Goal: Check status

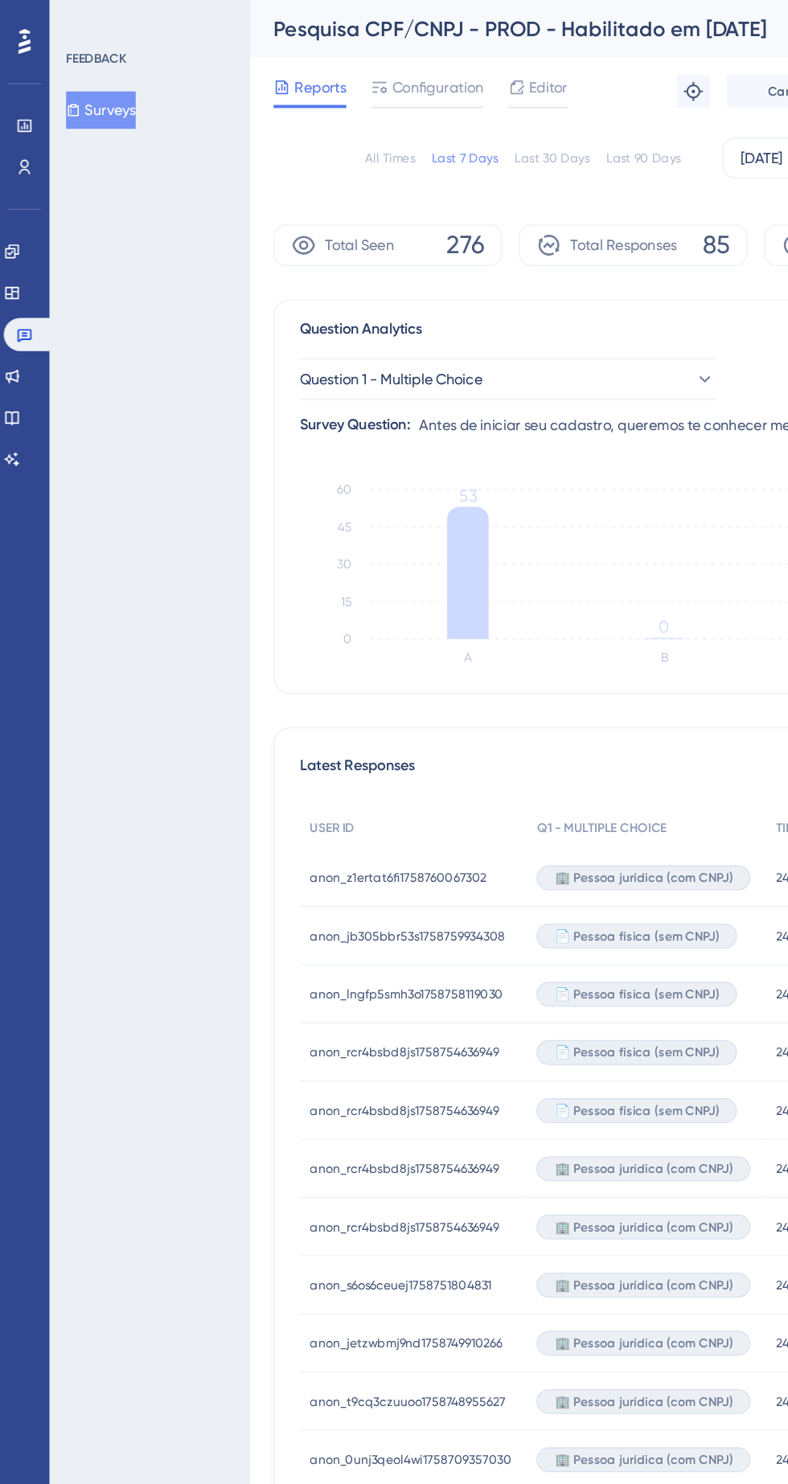
click at [76, 302] on div "FEEDBACK Surveys" at bounding box center [116, 742] width 154 height 1484
click at [16, 191] on icon at bounding box center [9, 194] width 13 height 13
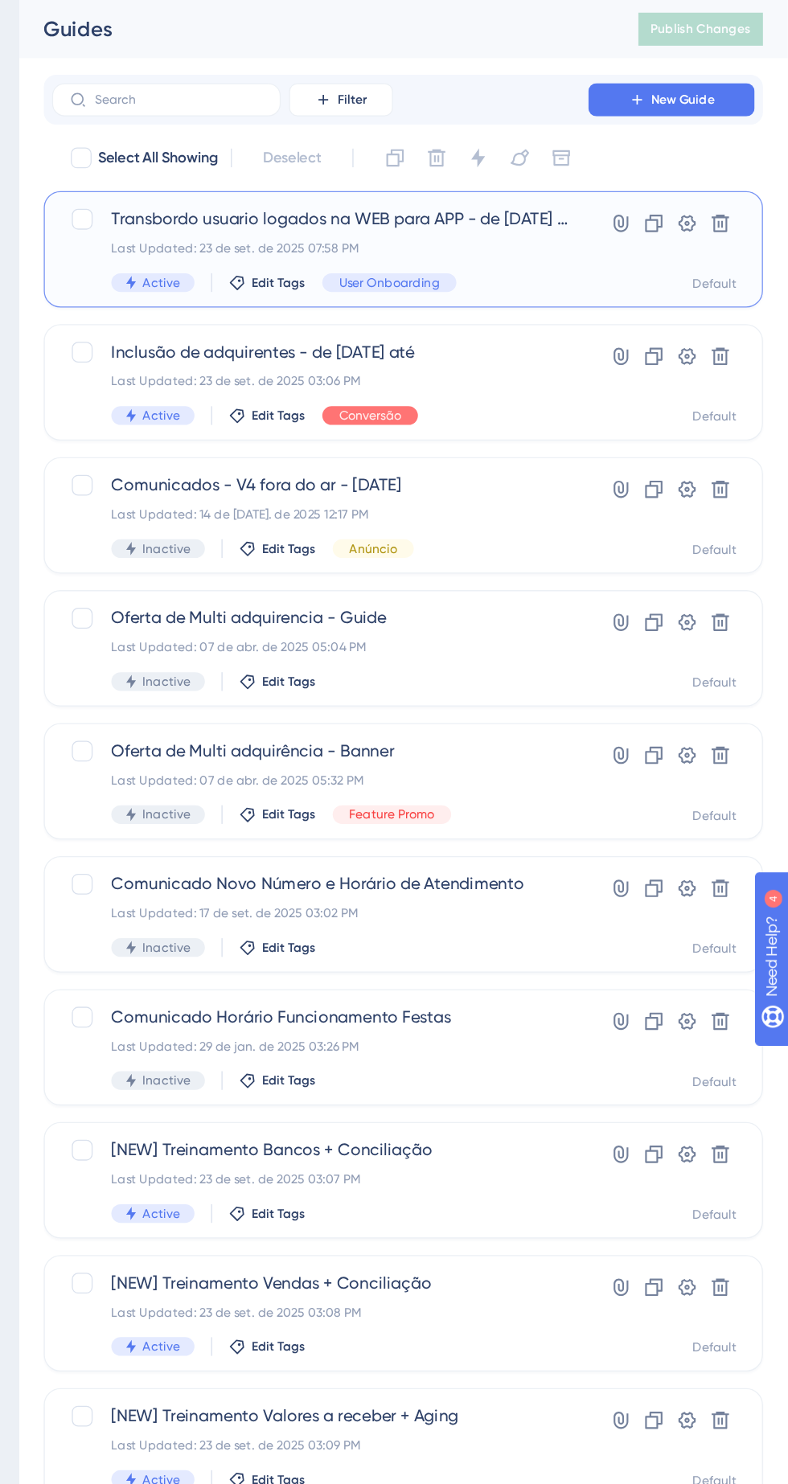
click at [494, 212] on span "User Onboarding" at bounding box center [480, 218] width 78 height 13
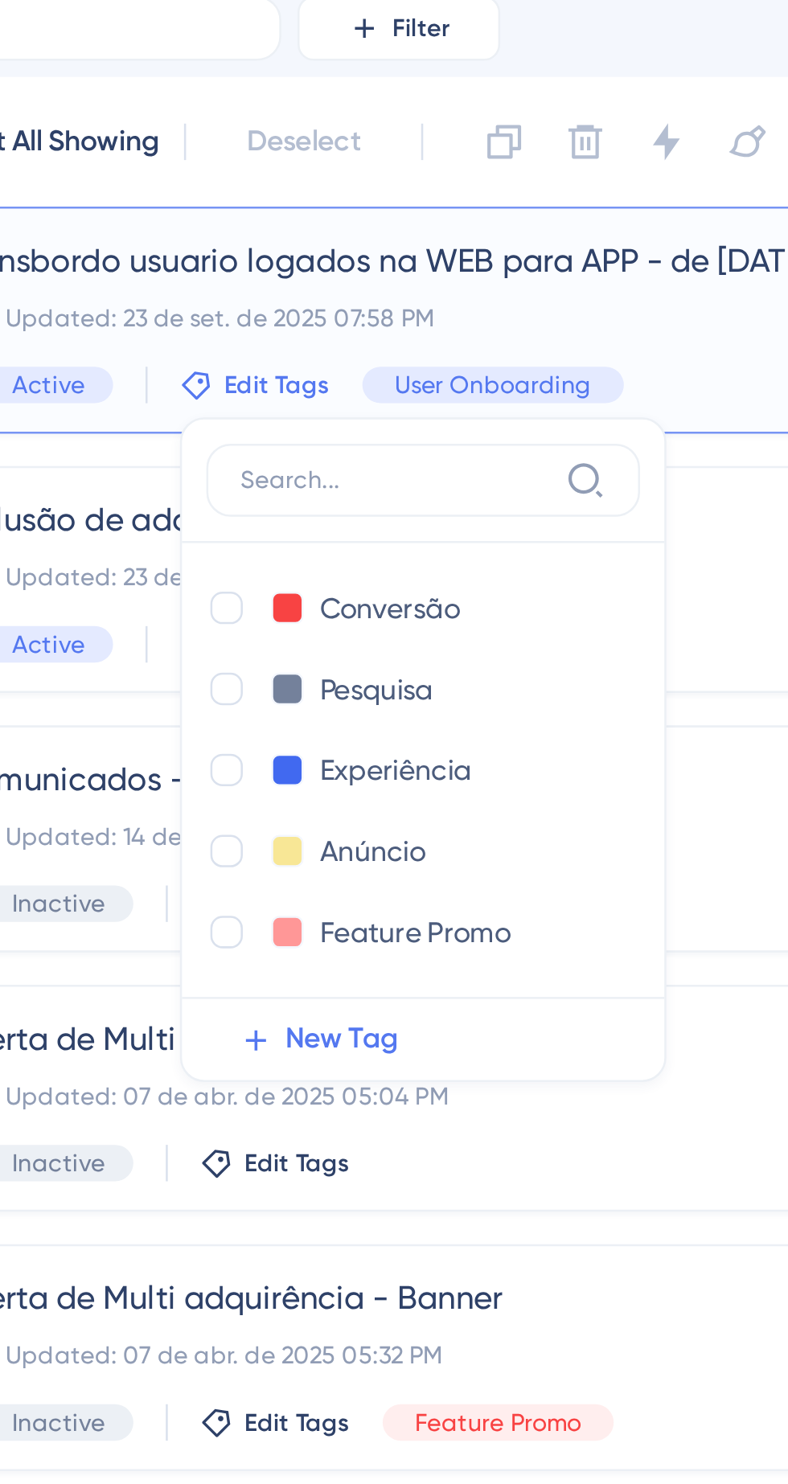
click at [423, 182] on div "Transbordo usuario logados na WEB para APP - de 23/09/2025 até Last Updated: 23…" at bounding box center [441, 193] width 355 height 66
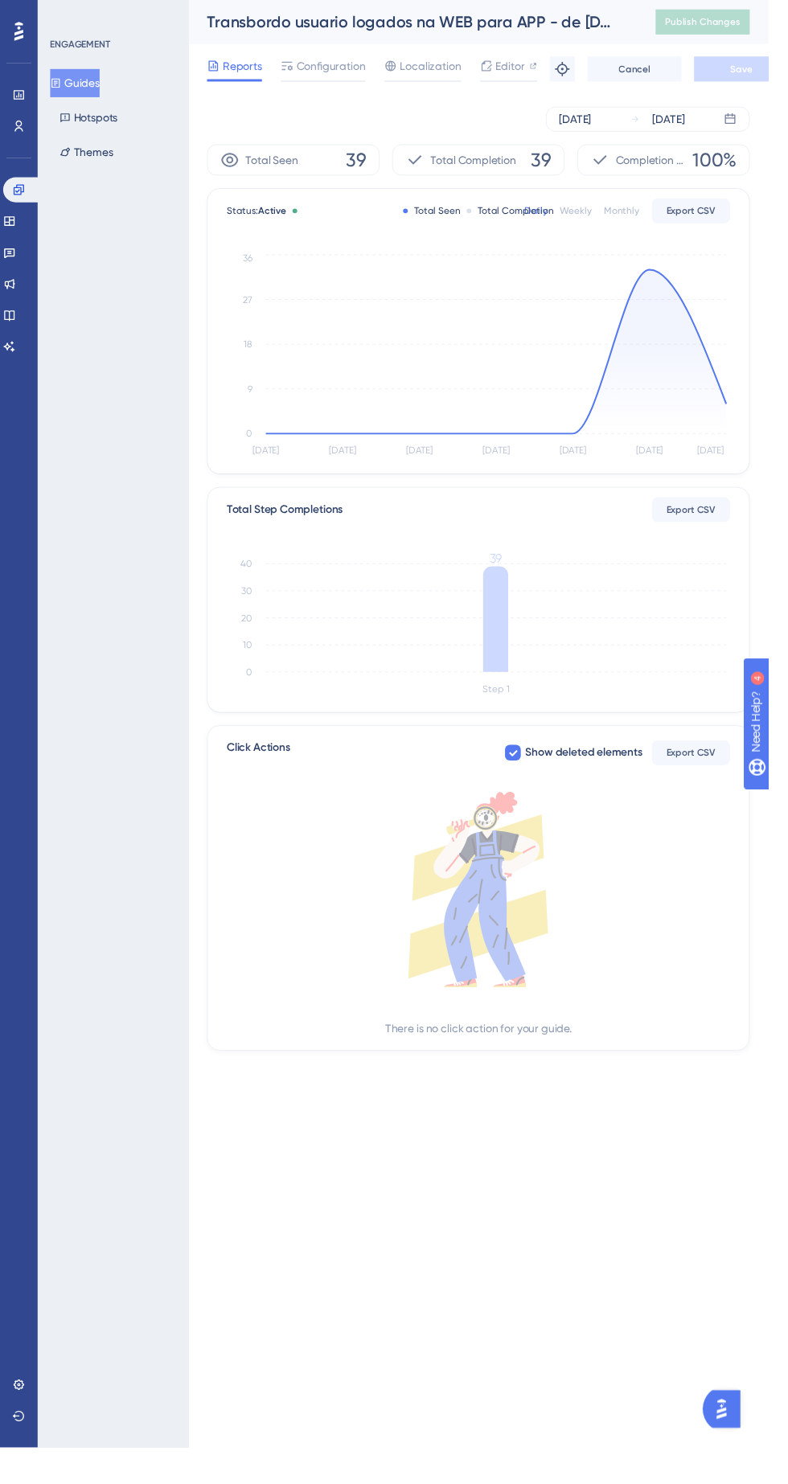
click at [737, 394] on icon at bounding box center [509, 361] width 472 height 168
click at [748, 121] on icon at bounding box center [748, 122] width 10 height 10
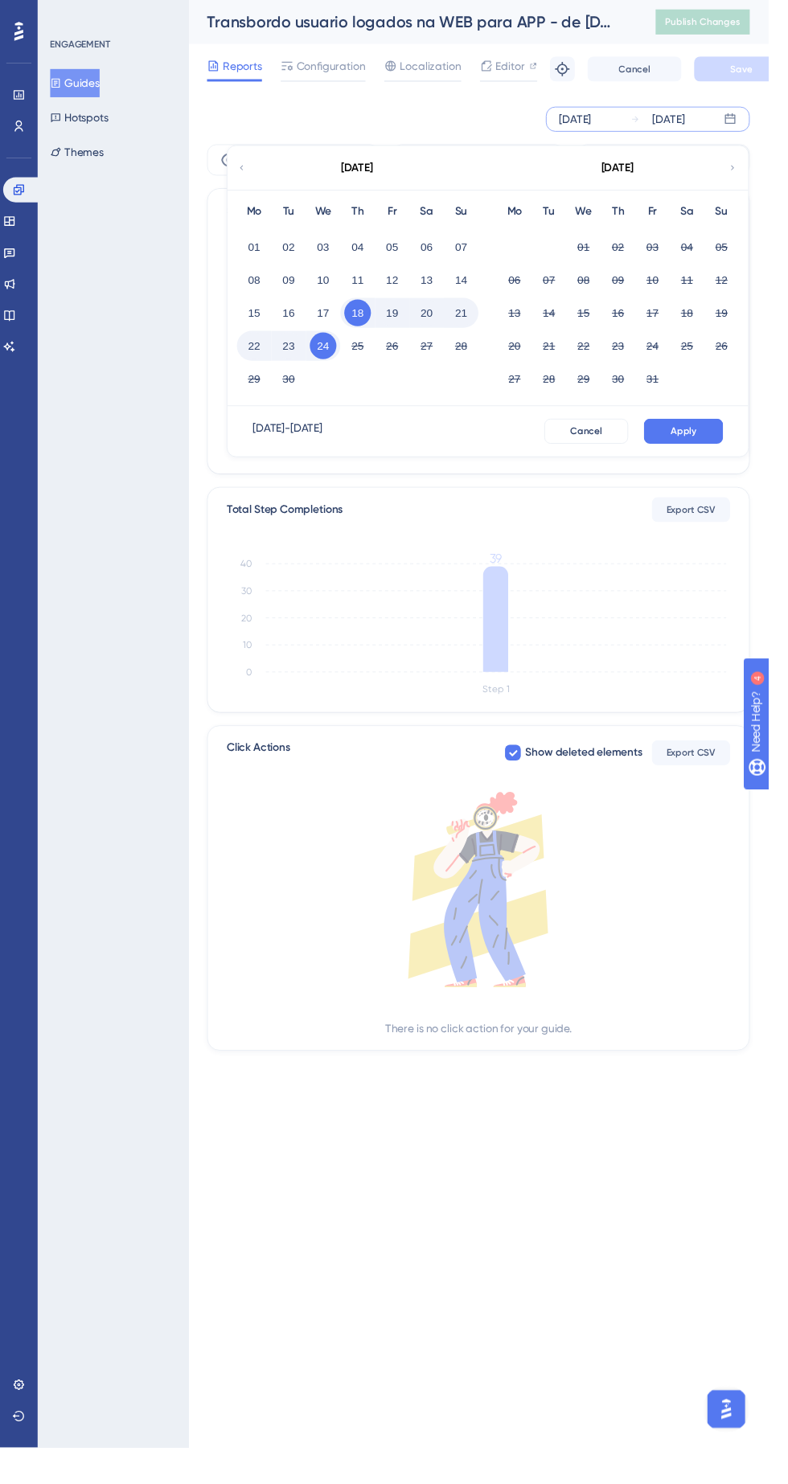
click at [331, 354] on button "24" at bounding box center [331, 354] width 27 height 27
click at [728, 442] on button "Apply" at bounding box center [700, 442] width 81 height 26
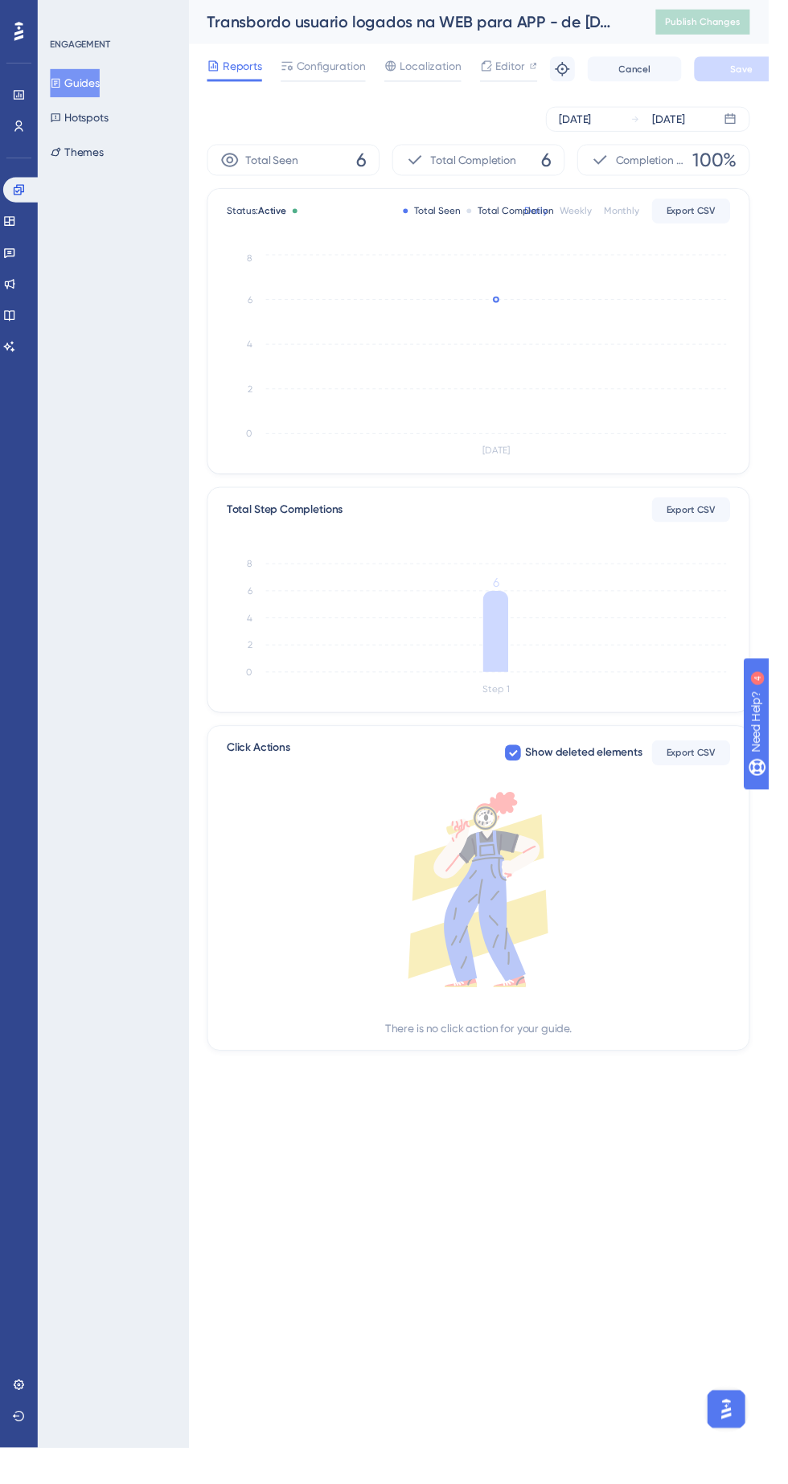
click at [506, 648] on icon at bounding box center [508, 648] width 26 height 84
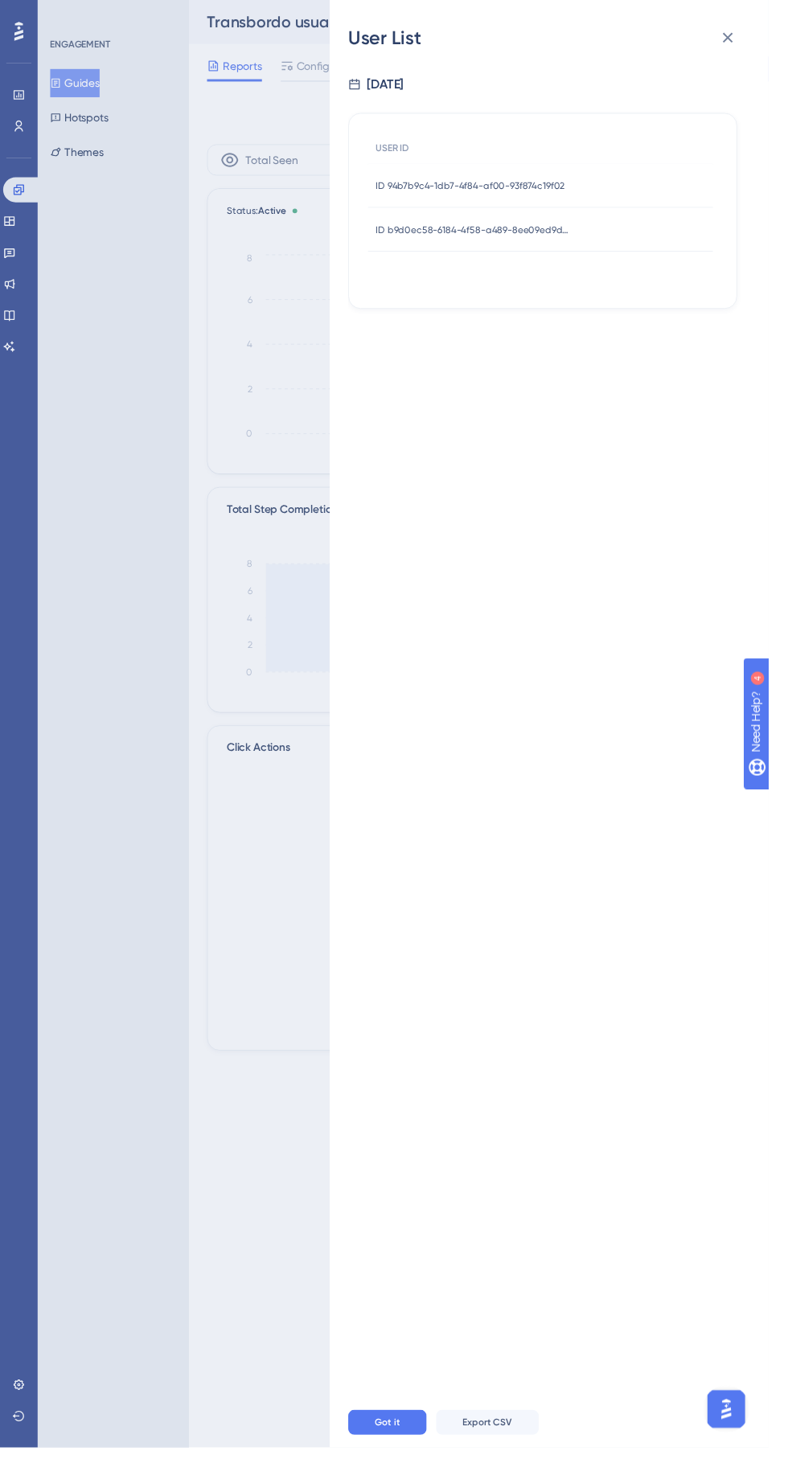
click at [562, 185] on span "ID 94b7b9c4-1db7-4f84-af00-93f874c19f02" at bounding box center [482, 190] width 194 height 13
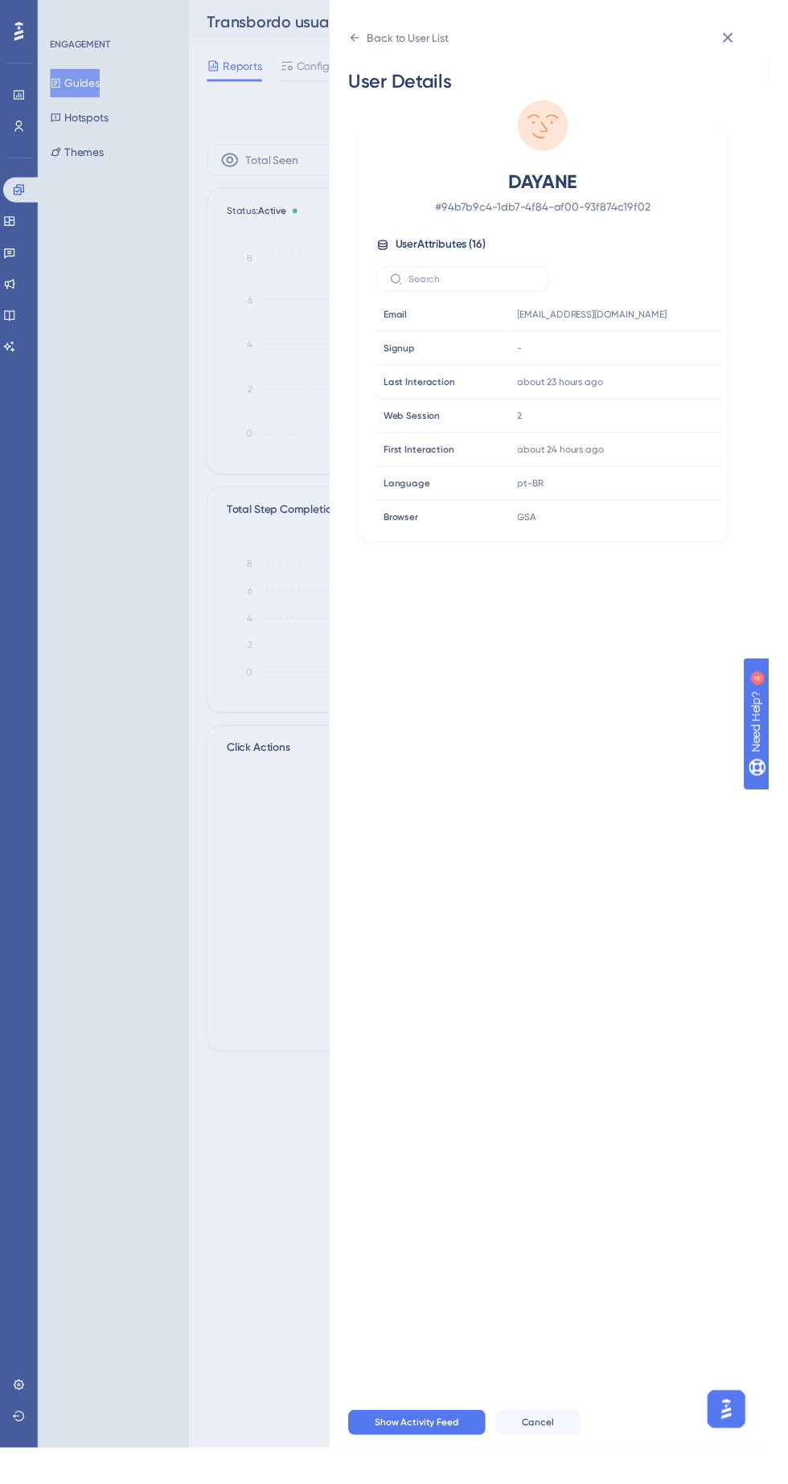
click at [787, 27] on div "Back to User List User Details DAYANE # 94b7b9c4-1db7-4f84-af00-93f874c19f02 Us…" at bounding box center [563, 742] width 450 height 1484
click at [756, 31] on icon at bounding box center [745, 38] width 19 height 19
